Goal: Transaction & Acquisition: Purchase product/service

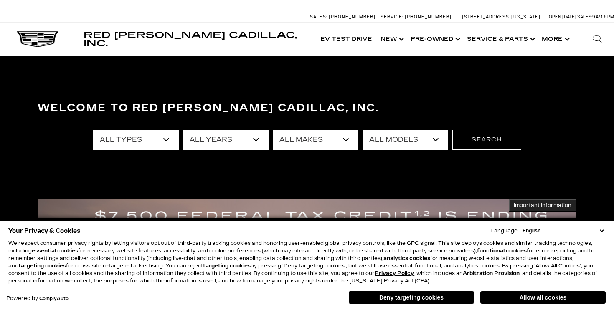
scroll to position [176, 0]
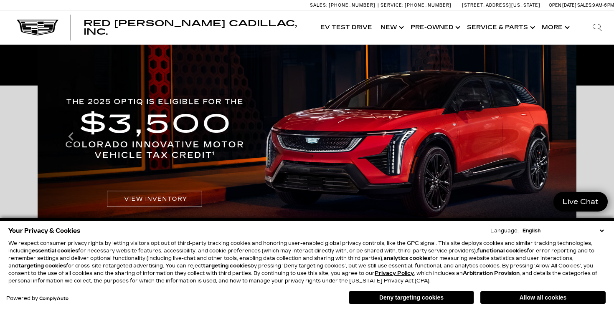
click at [443, 297] on button "Deny targeting cookies" at bounding box center [411, 297] width 125 height 13
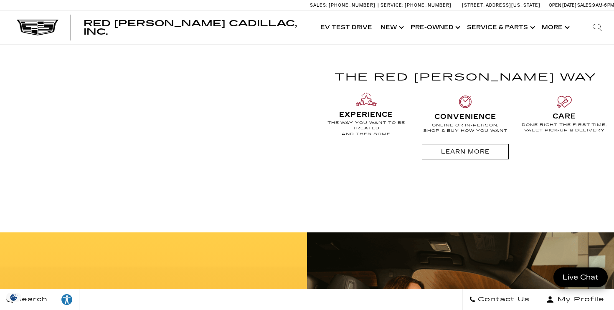
scroll to position [0, 0]
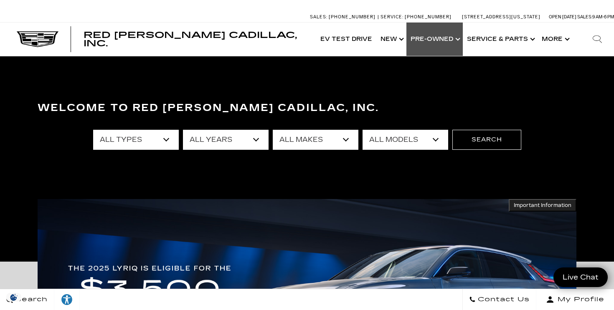
click at [434, 38] on link "Show Pre-Owned" at bounding box center [435, 39] width 56 height 33
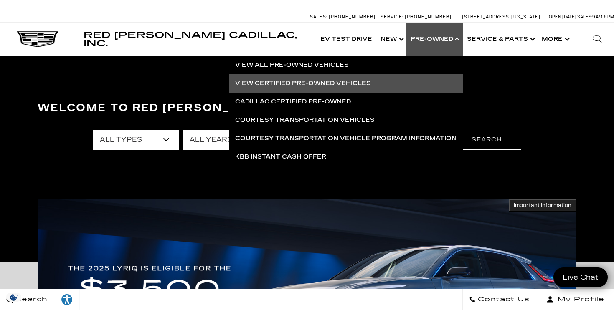
click at [329, 69] on link "View All Pre-Owned Vehicles" at bounding box center [346, 65] width 234 height 18
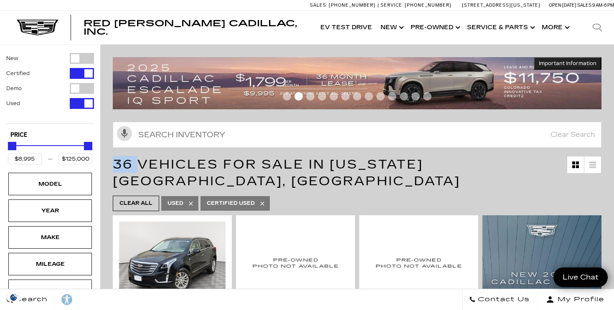
click at [142, 164] on span "36 Vehicles for Sale in [US_STATE][GEOGRAPHIC_DATA], [GEOGRAPHIC_DATA]" at bounding box center [287, 173] width 348 height 32
click at [139, 165] on span "36 Vehicles for Sale in [US_STATE][GEOGRAPHIC_DATA], [GEOGRAPHIC_DATA]" at bounding box center [287, 173] width 348 height 32
